Goal: Task Accomplishment & Management: Use online tool/utility

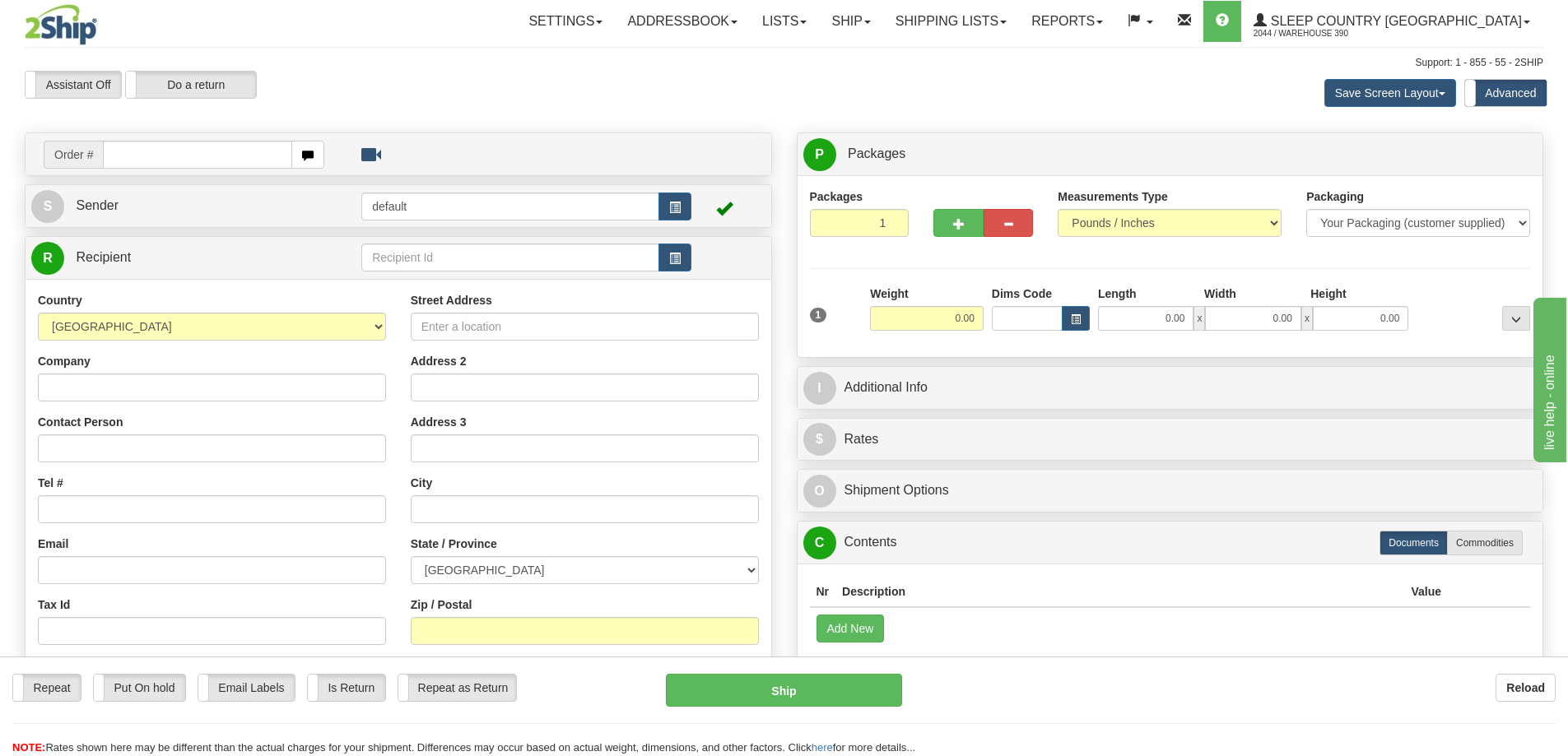
click at [134, 155] on input "text" at bounding box center [197, 155] width 189 height 28
type input "9002I69949"
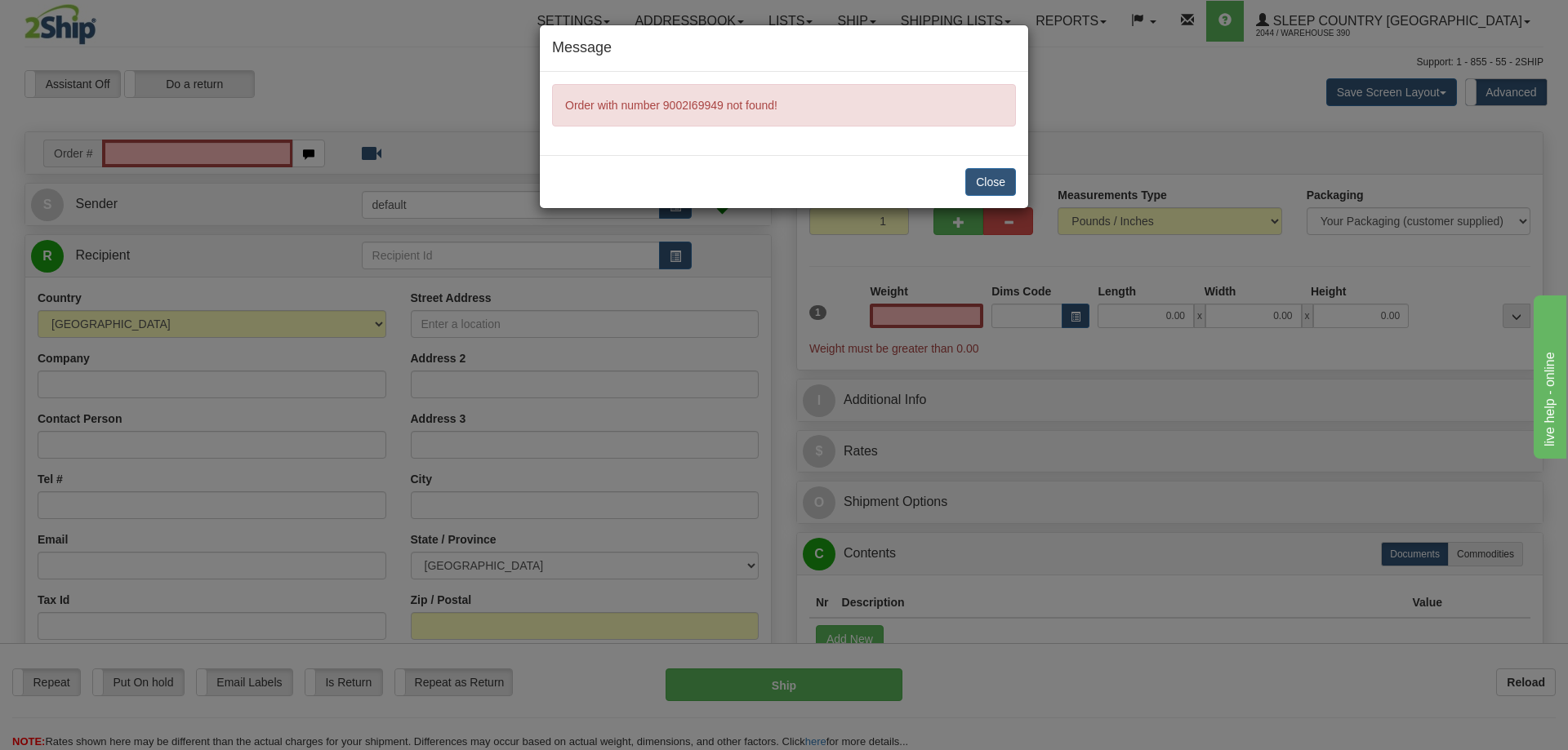
type input "0.00"
click at [997, 179] on button "Close" at bounding box center [990, 182] width 51 height 28
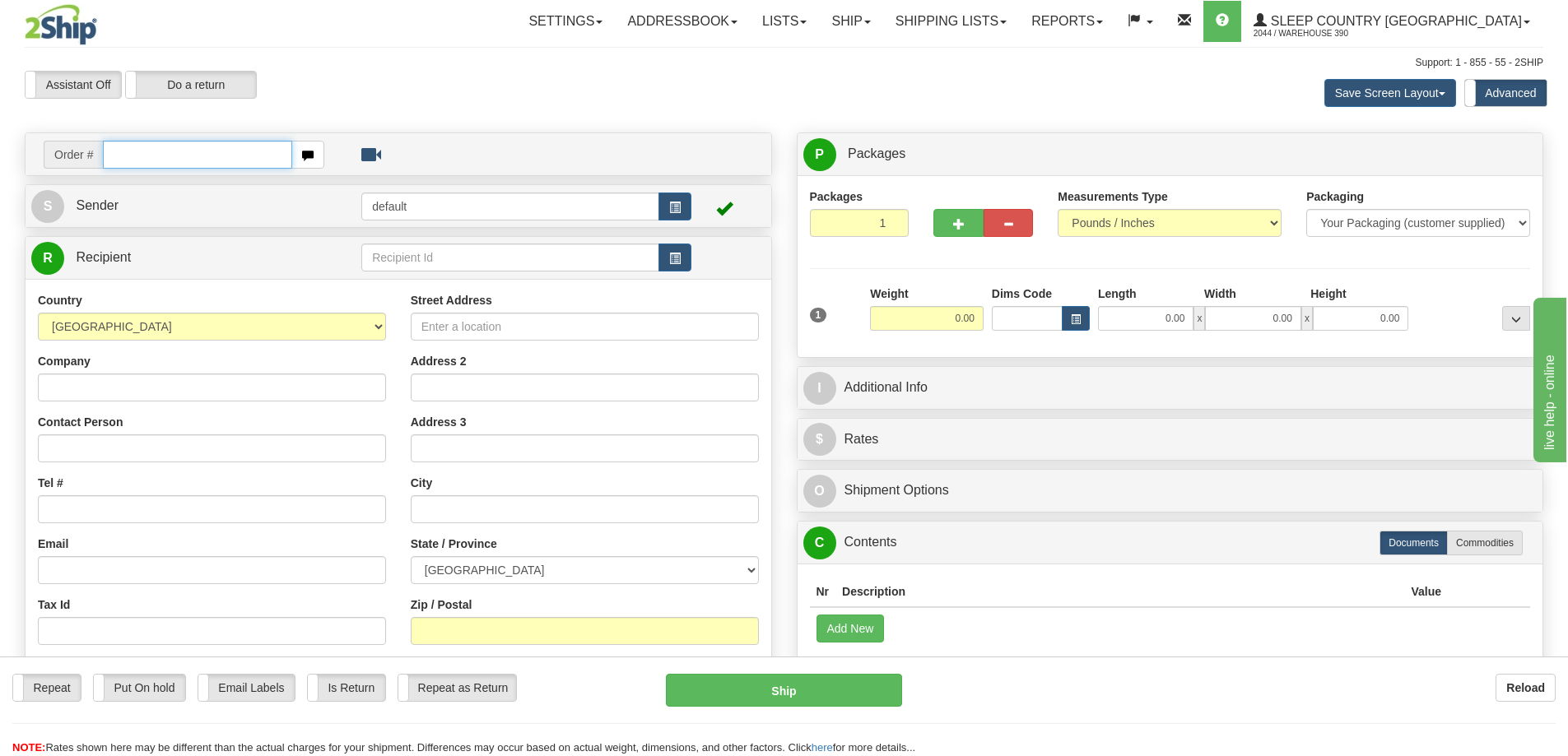
click at [187, 157] on input "text" at bounding box center [197, 155] width 189 height 28
drag, startPoint x: 195, startPoint y: 149, endPoint x: 70, endPoint y: 172, distance: 127.1
click at [70, 172] on div "Order # 9002I169949" at bounding box center [398, 154] width 746 height 42
type input "9002I169949"
